Goal: Information Seeking & Learning: Learn about a topic

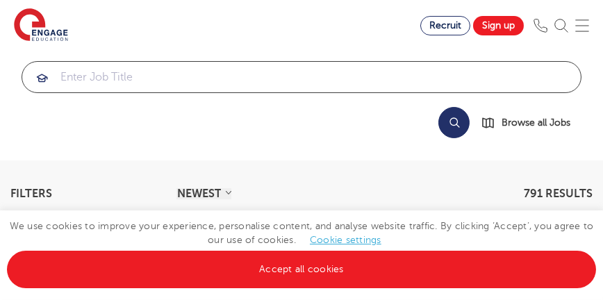
click at [241, 82] on input "search" at bounding box center [301, 77] width 559 height 31
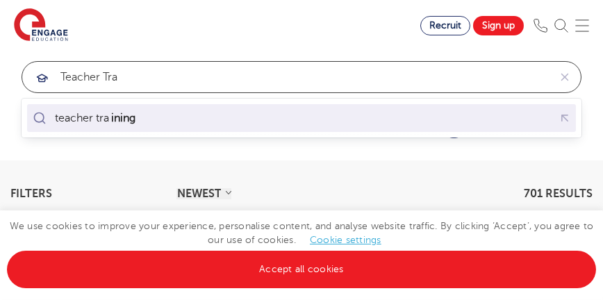
click at [157, 120] on div "teacher tra ining" at bounding box center [301, 119] width 543 height 22
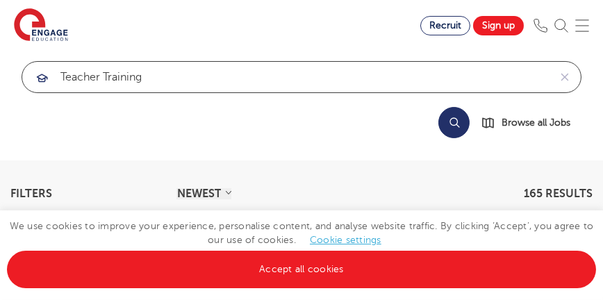
drag, startPoint x: 149, startPoint y: 76, endPoint x: 126, endPoint y: 77, distance: 23.6
click at [126, 77] on input "teacher training" at bounding box center [285, 77] width 527 height 31
click button "Submit" at bounding box center [0, 0] width 0 height 0
drag, startPoint x: 167, startPoint y: 79, endPoint x: 35, endPoint y: 83, distance: 132.1
click at [35, 83] on div "teacher trainer" at bounding box center [285, 77] width 527 height 31
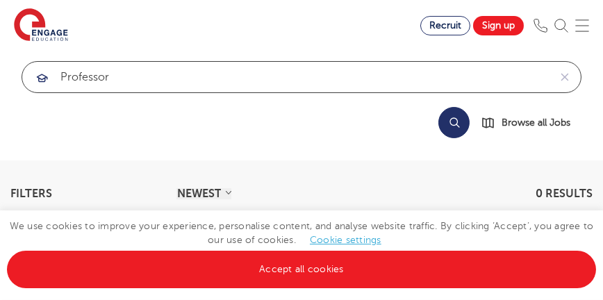
click button "Submit" at bounding box center [0, 0] width 0 height 0
drag, startPoint x: 135, startPoint y: 74, endPoint x: 16, endPoint y: 92, distance: 120.9
click at [16, 92] on div "professor Search Browse all Jobs" at bounding box center [301, 99] width 581 height 77
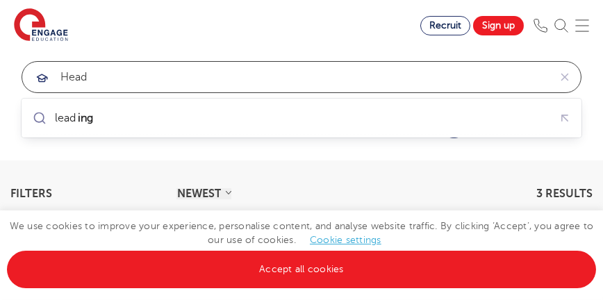
click button "Submit" at bounding box center [0, 0] width 0 height 0
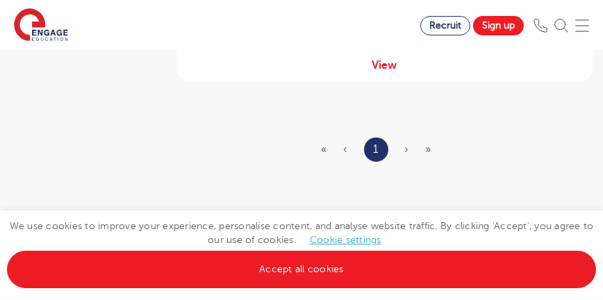
scroll to position [777, 0]
click at [406, 131] on span "›" at bounding box center [407, 137] width 4 height 13
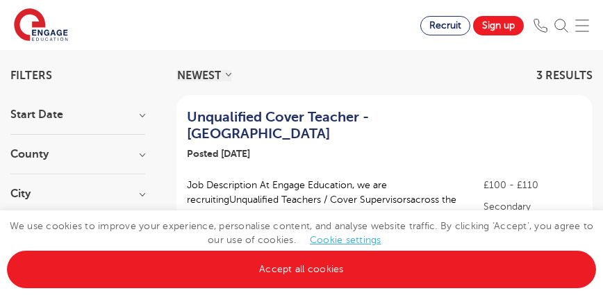
scroll to position [0, 0]
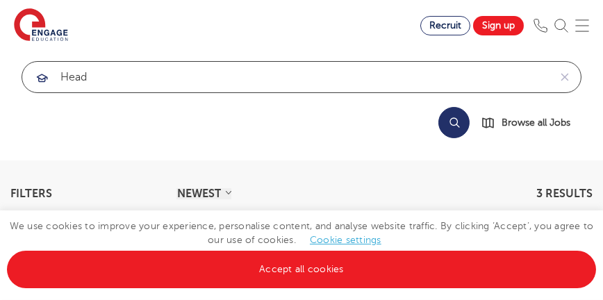
click at [113, 74] on input "head" at bounding box center [285, 77] width 527 height 31
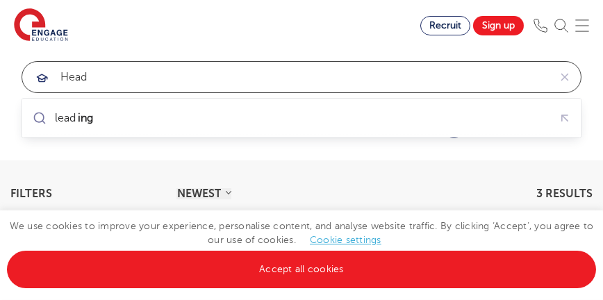
click at [113, 74] on input "head" at bounding box center [285, 77] width 527 height 31
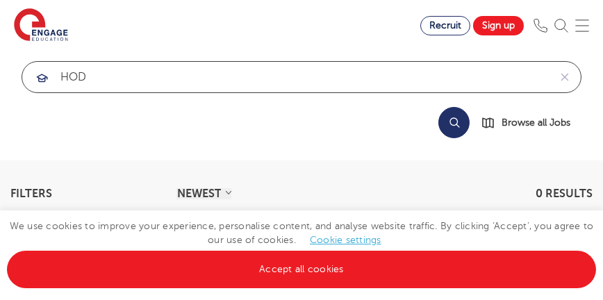
click button "Submit" at bounding box center [0, 0] width 0 height 0
drag, startPoint x: 119, startPoint y: 78, endPoint x: 31, endPoint y: 82, distance: 87.7
click at [31, 82] on div "HOD" at bounding box center [285, 77] width 527 height 31
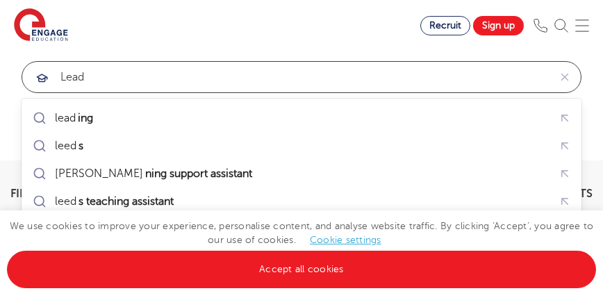
type input "Lead"
click button "Submit" at bounding box center [0, 0] width 0 height 0
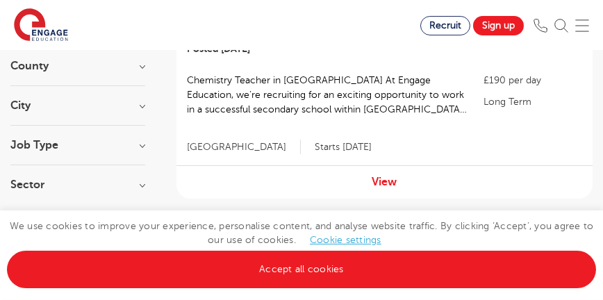
scroll to position [240, 0]
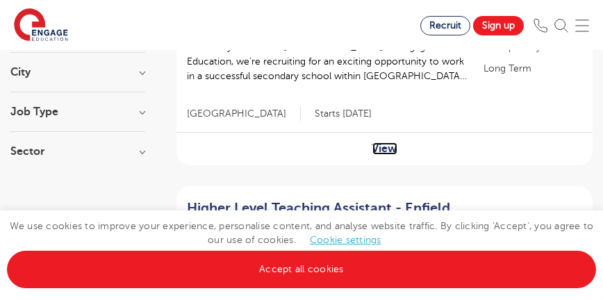
click at [379, 147] on link "View" at bounding box center [384, 148] width 25 height 13
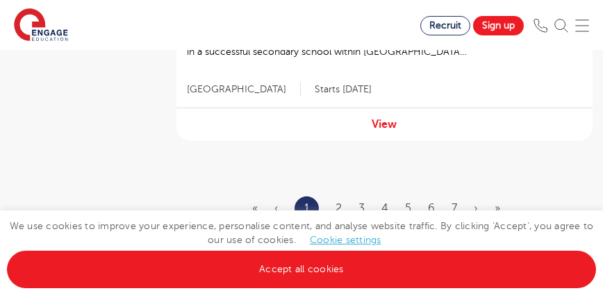
scroll to position [2233, 0]
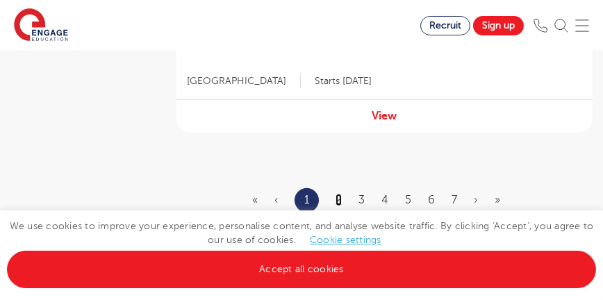
click at [336, 194] on link "2" at bounding box center [339, 200] width 6 height 13
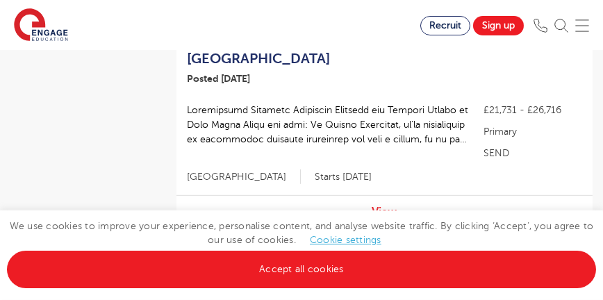
scroll to position [2226, 0]
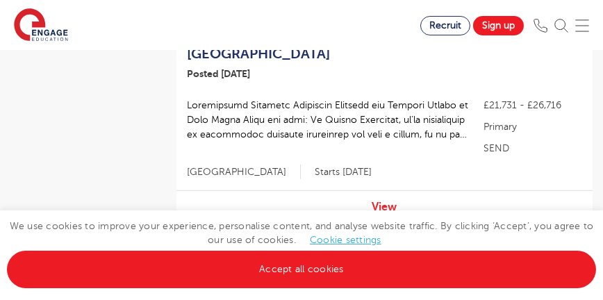
click at [495, 285] on link "»" at bounding box center [497, 291] width 6 height 13
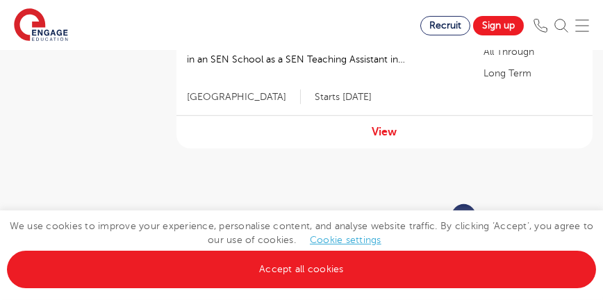
scroll to position [2255, 0]
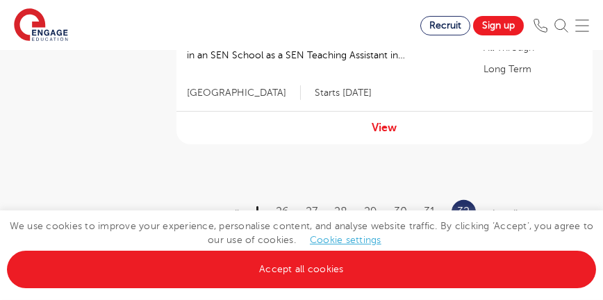
click at [258, 206] on link "‹" at bounding box center [257, 212] width 3 height 13
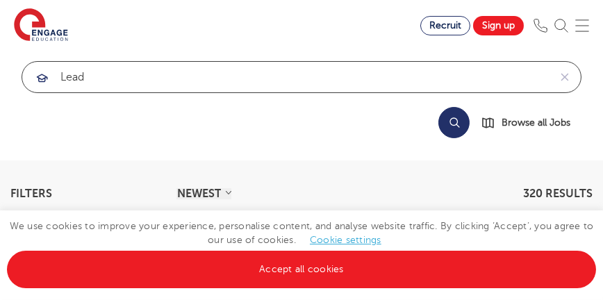
click at [345, 81] on input "Lead" at bounding box center [285, 77] width 527 height 31
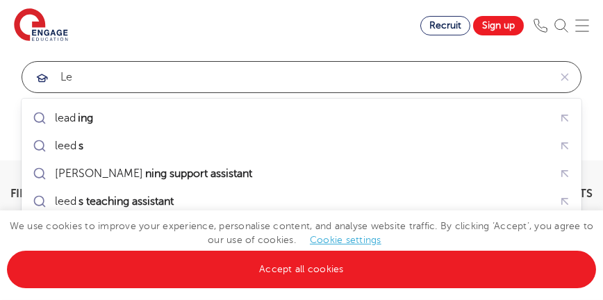
type input "L"
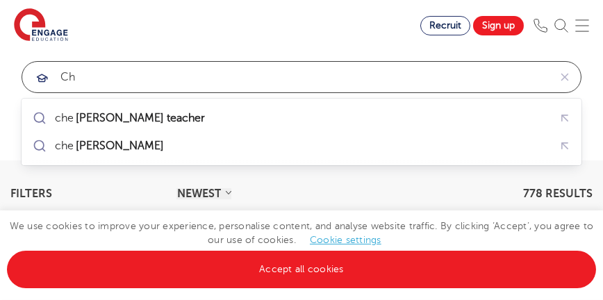
type input "C"
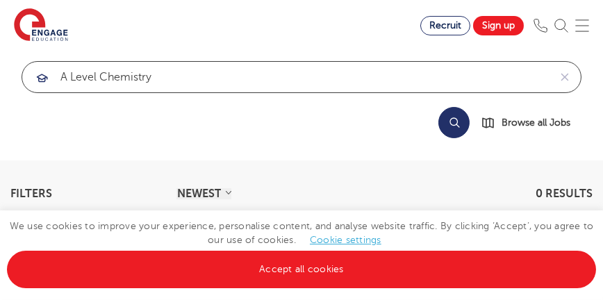
click button "Submit" at bounding box center [0, 0] width 0 height 0
drag, startPoint x: 101, startPoint y: 76, endPoint x: 58, endPoint y: 79, distance: 43.2
click at [58, 79] on input "A Level Chemistry" at bounding box center [285, 77] width 527 height 31
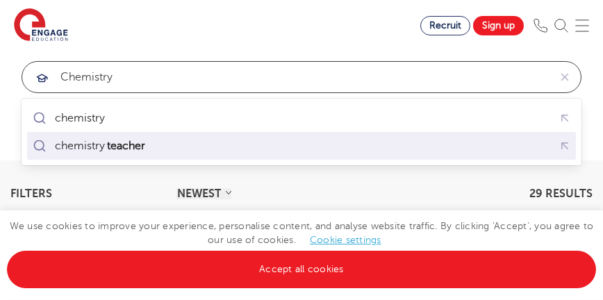
click at [139, 140] on mark "teacher" at bounding box center [126, 146] width 42 height 17
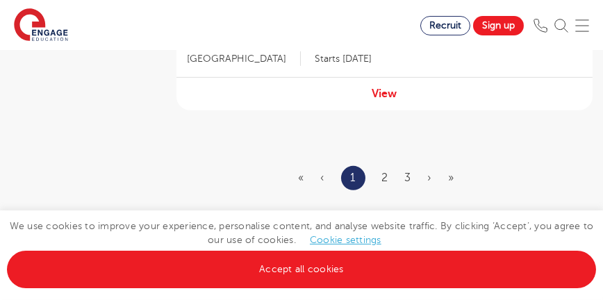
scroll to position [2210, 0]
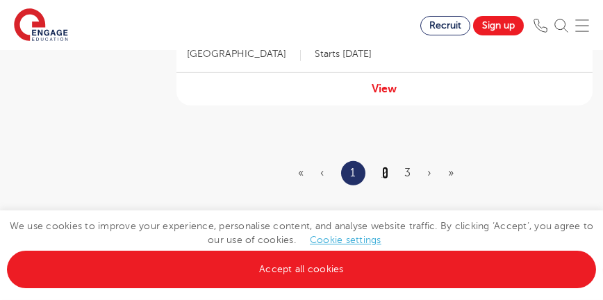
click at [386, 171] on link "2" at bounding box center [385, 173] width 6 height 13
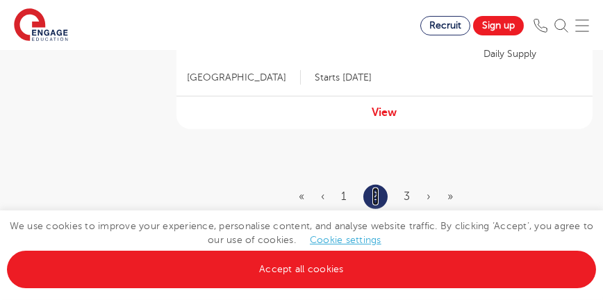
scroll to position [2228, 0]
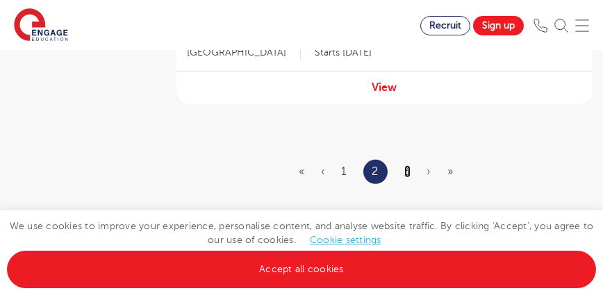
click at [409, 165] on link "3" at bounding box center [407, 171] width 6 height 13
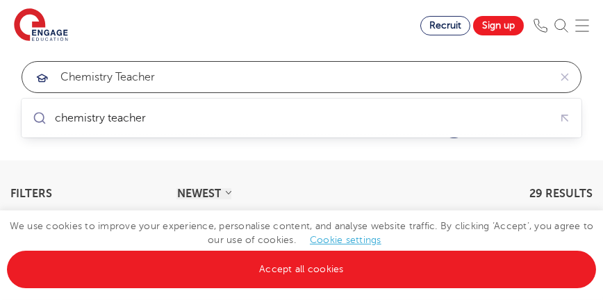
drag, startPoint x: 167, startPoint y: 70, endPoint x: 27, endPoint y: 85, distance: 140.5
click at [27, 85] on div "chemistry teacher" at bounding box center [285, 77] width 527 height 31
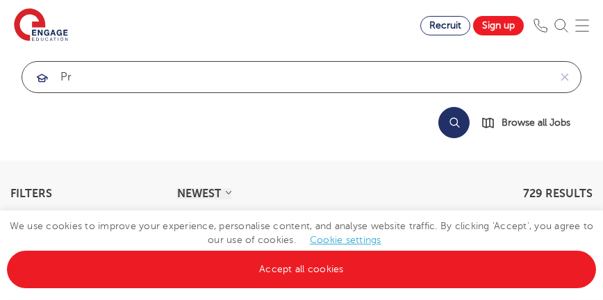
type input "p"
type input "university"
click button "Submit" at bounding box center [0, 0] width 0 height 0
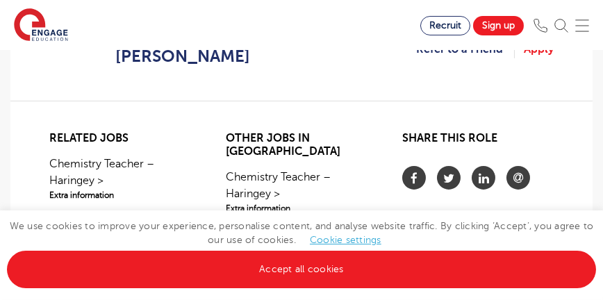
scroll to position [1363, 0]
